Goal: Register for event/course

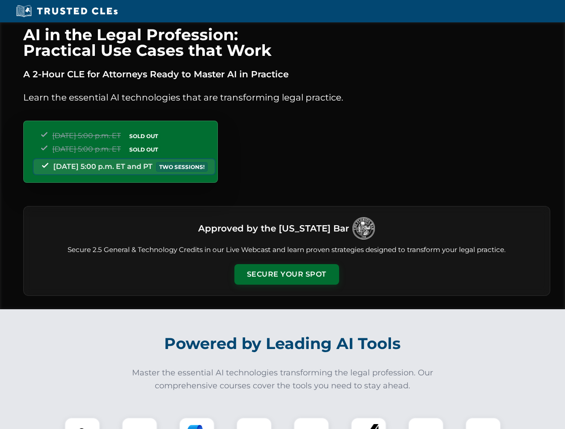
click at [286, 275] on button "Secure Your Spot" at bounding box center [286, 274] width 105 height 21
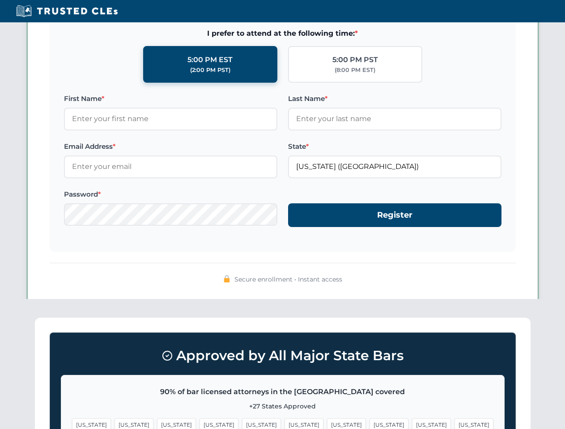
click at [327, 424] on span "[US_STATE]" at bounding box center [346, 425] width 39 height 13
click at [412, 424] on span "[US_STATE]" at bounding box center [431, 425] width 39 height 13
